Goal: Task Accomplishment & Management: Manage account settings

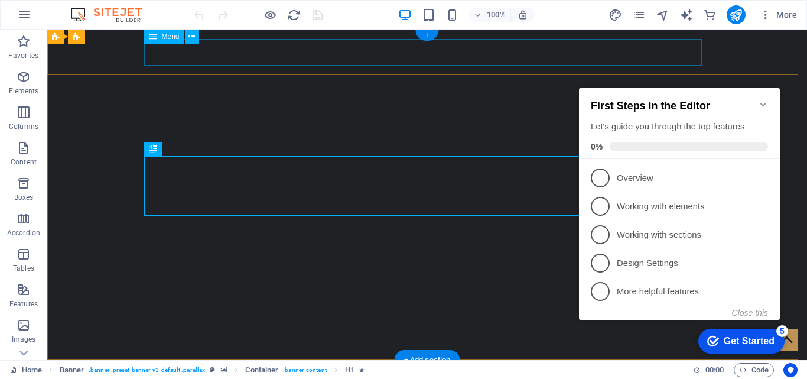
click at [489, 369] on nav "Home Services Magazine Shop Careers About us Contact" at bounding box center [427, 382] width 558 height 27
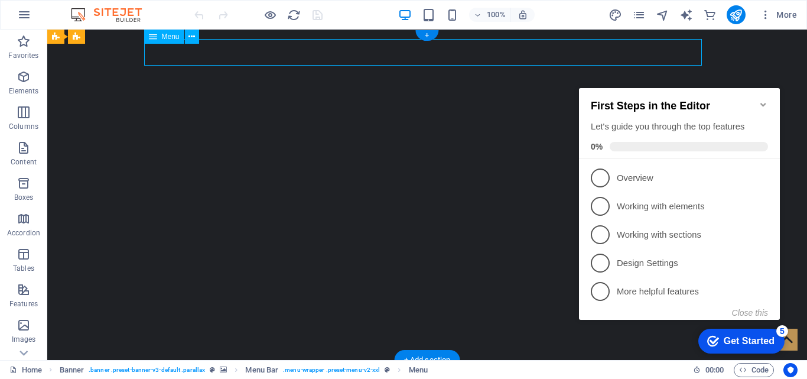
click at [489, 369] on nav "Home Services Magazine Shop Careers About us Contact" at bounding box center [427, 382] width 558 height 27
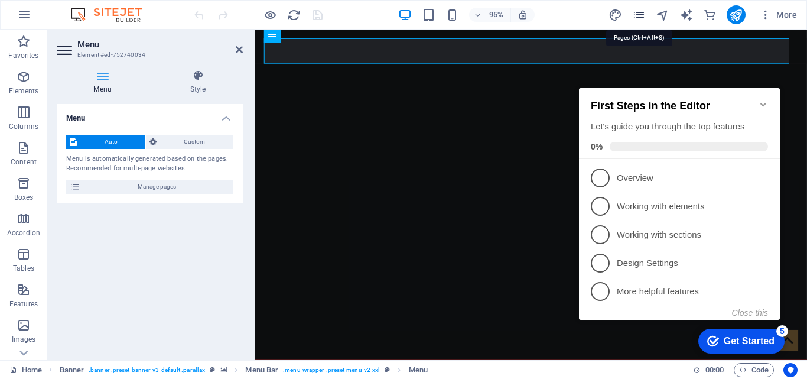
click at [643, 18] on icon "pages" at bounding box center [639, 15] width 14 height 14
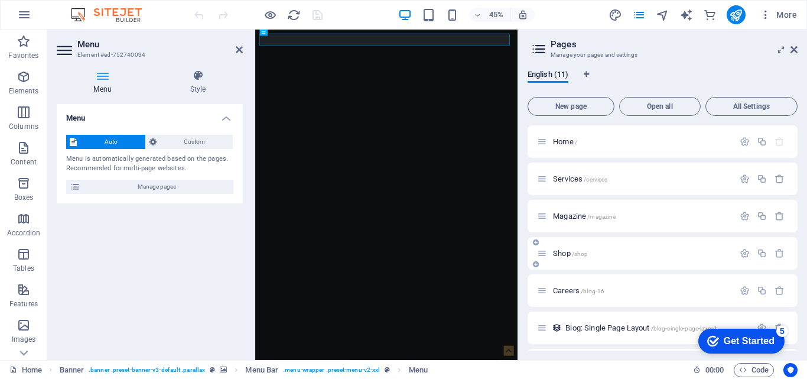
click at [568, 254] on span "Shop /shop" at bounding box center [570, 253] width 35 height 9
click at [568, 254] on div "Shop /shop" at bounding box center [663, 253] width 270 height 32
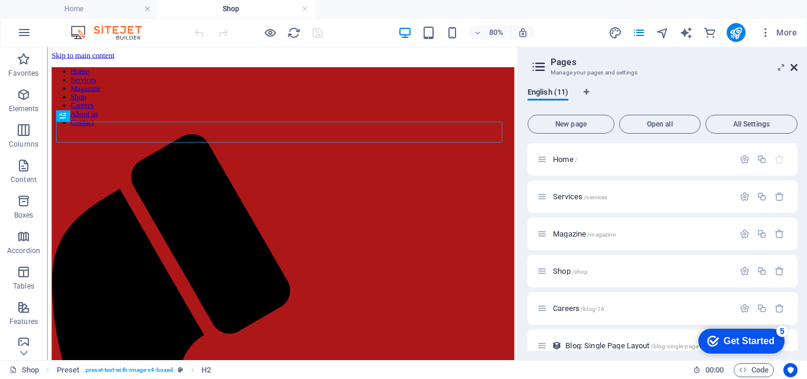
click at [792, 64] on icon at bounding box center [793, 67] width 7 height 9
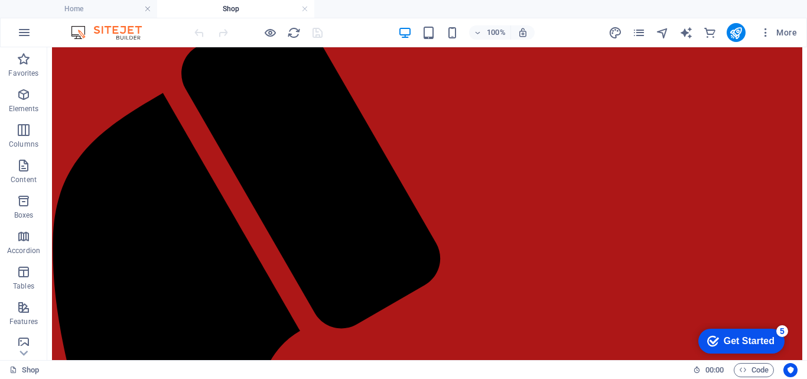
scroll to position [132, 0]
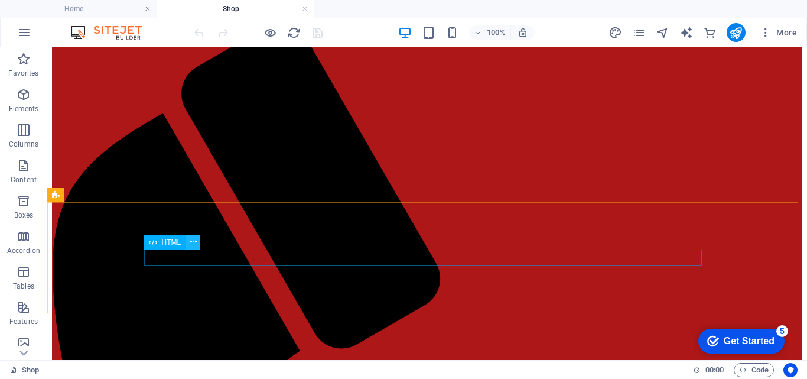
click at [194, 240] on icon at bounding box center [193, 242] width 6 height 12
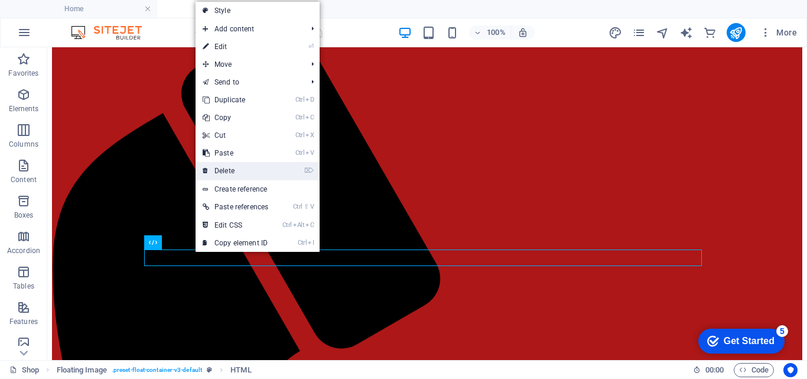
click at [235, 168] on link "⌦ Delete" at bounding box center [236, 171] width 80 height 18
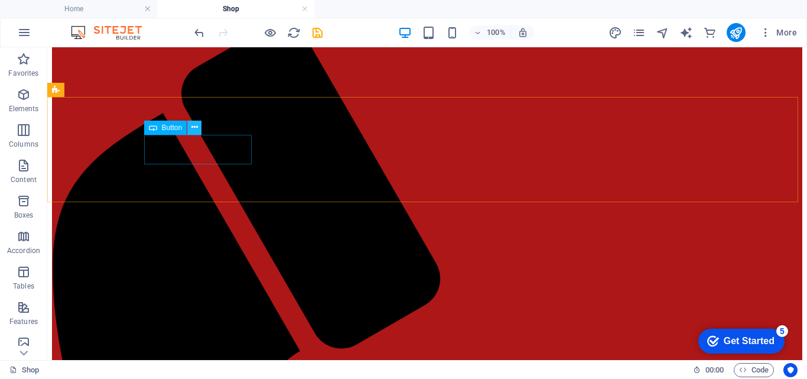
click at [191, 126] on icon at bounding box center [194, 127] width 6 height 12
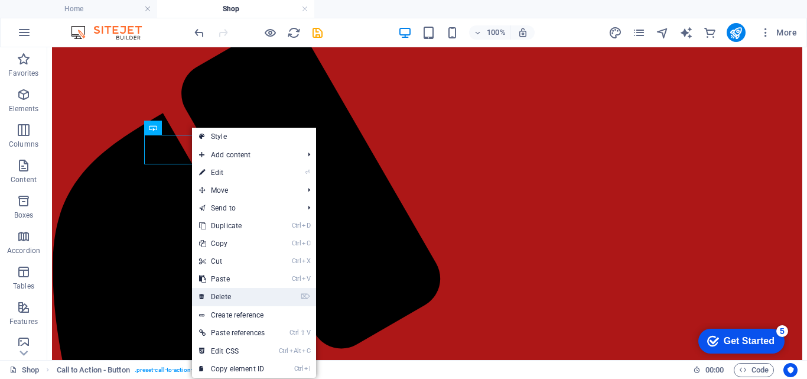
click at [229, 298] on link "⌦ Delete" at bounding box center [232, 297] width 80 height 18
